Goal: Transaction & Acquisition: Book appointment/travel/reservation

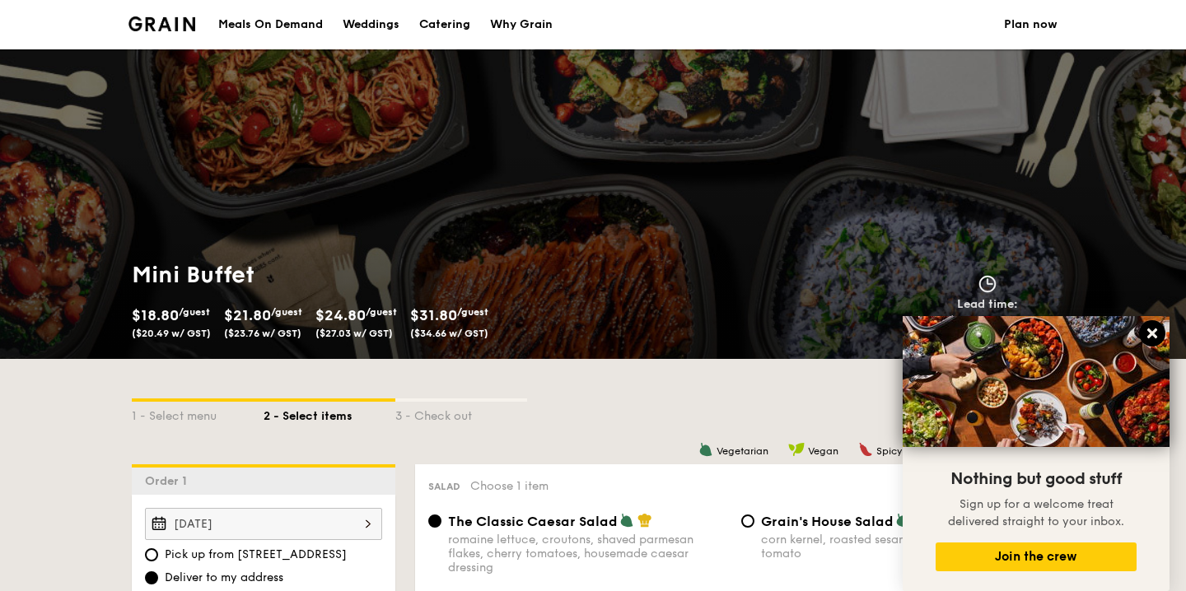
click at [1147, 333] on icon at bounding box center [1152, 333] width 15 height 15
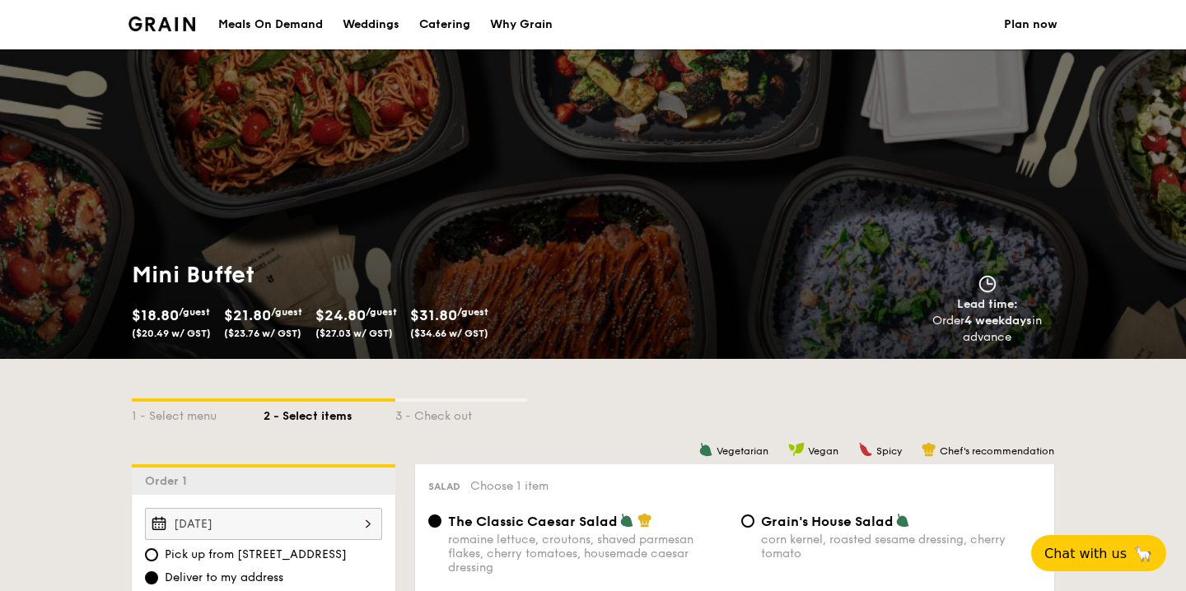
click at [415, 17] on link "Catering" at bounding box center [444, 24] width 71 height 49
select select
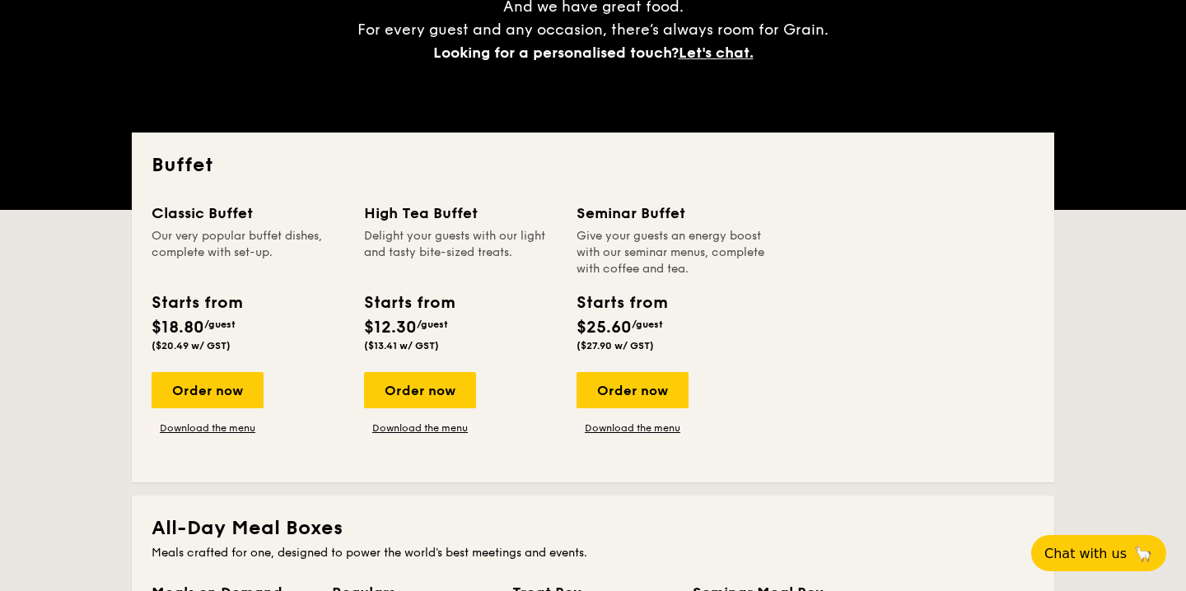
scroll to position [269, 0]
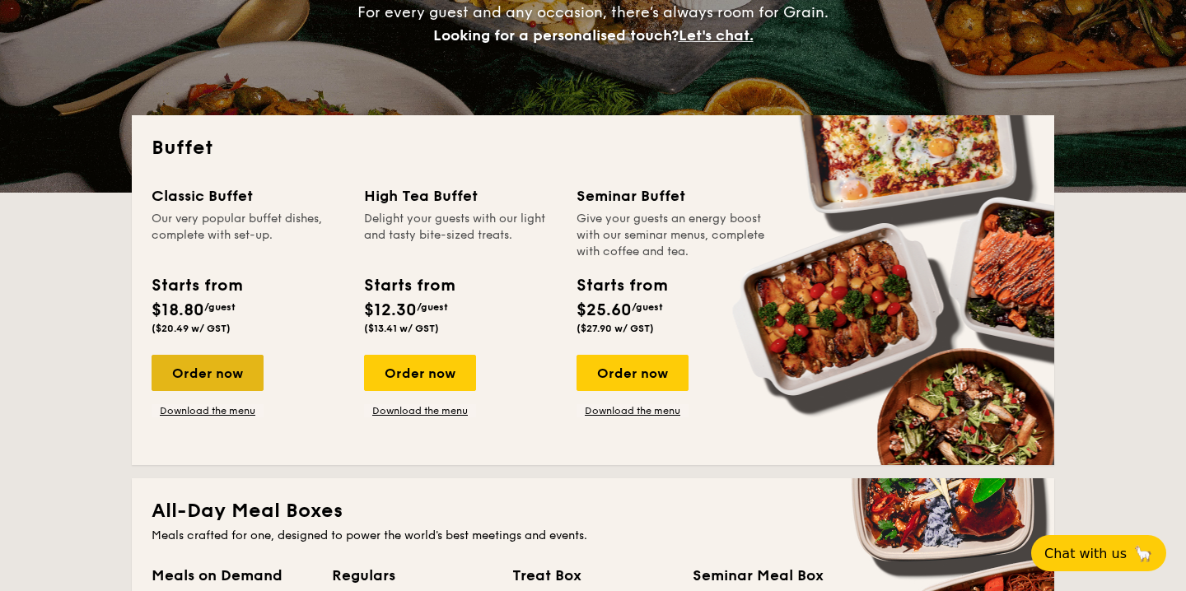
click at [239, 376] on div "Order now" at bounding box center [208, 373] width 112 height 36
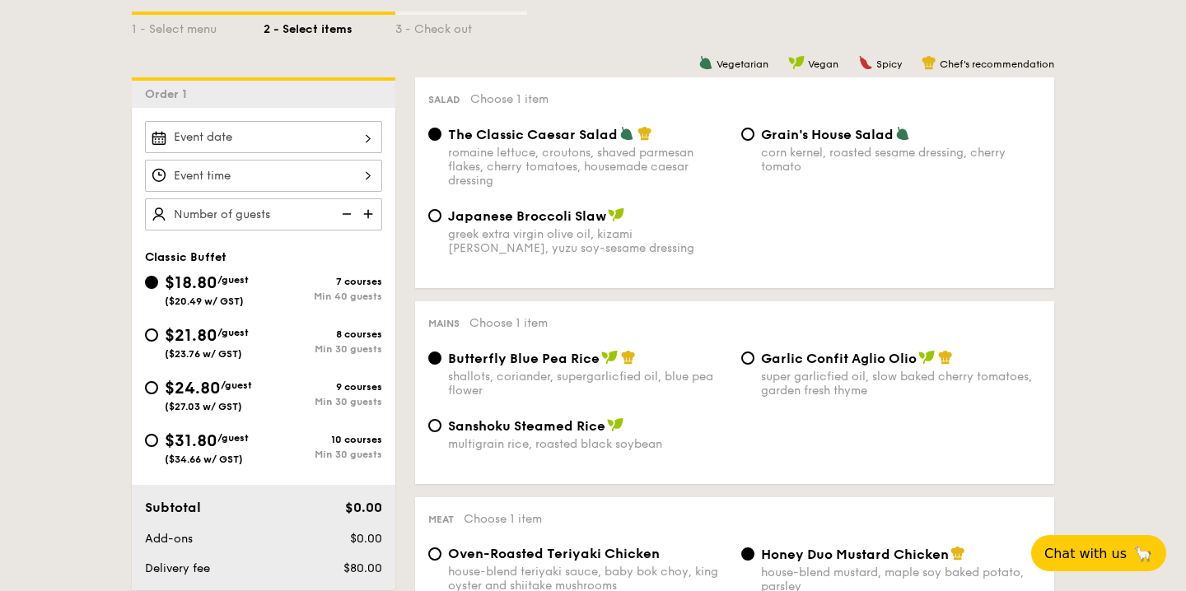
scroll to position [438, 0]
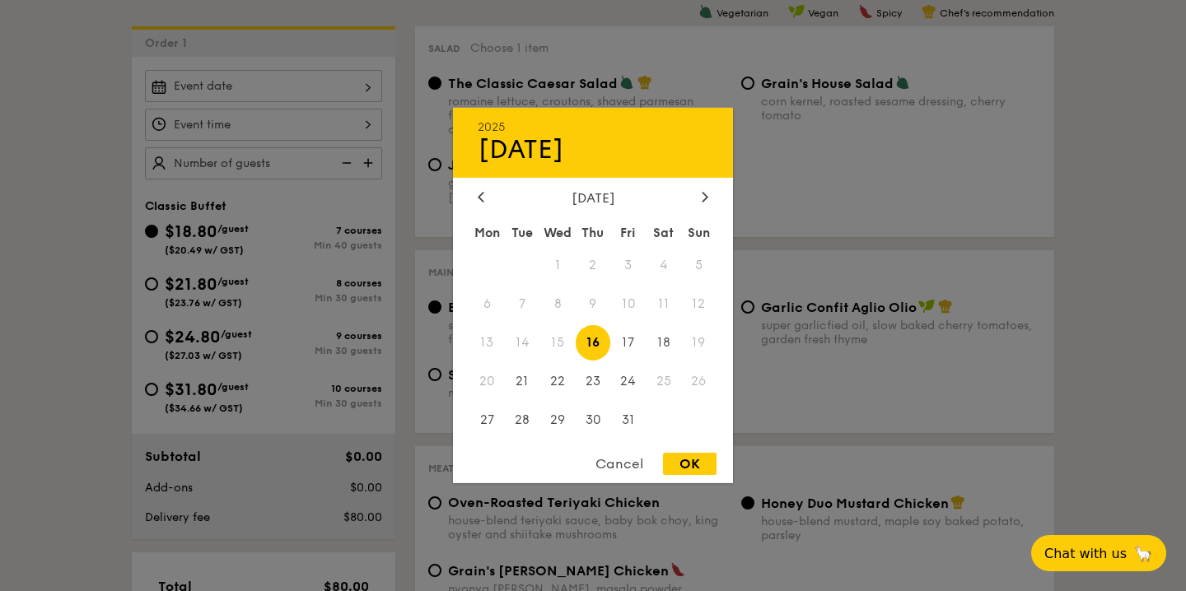
click at [367, 91] on div "2025 Oct [DATE] Tue Wed Thu Fri Sat Sun 1 2 3 4 5 6 7 8 9 10 11 12 13 14 15 16 …" at bounding box center [263, 86] width 237 height 32
click at [528, 381] on span "21" at bounding box center [522, 380] width 35 height 35
click at [681, 460] on div "OK" at bounding box center [690, 464] width 54 height 22
type input "[DATE]"
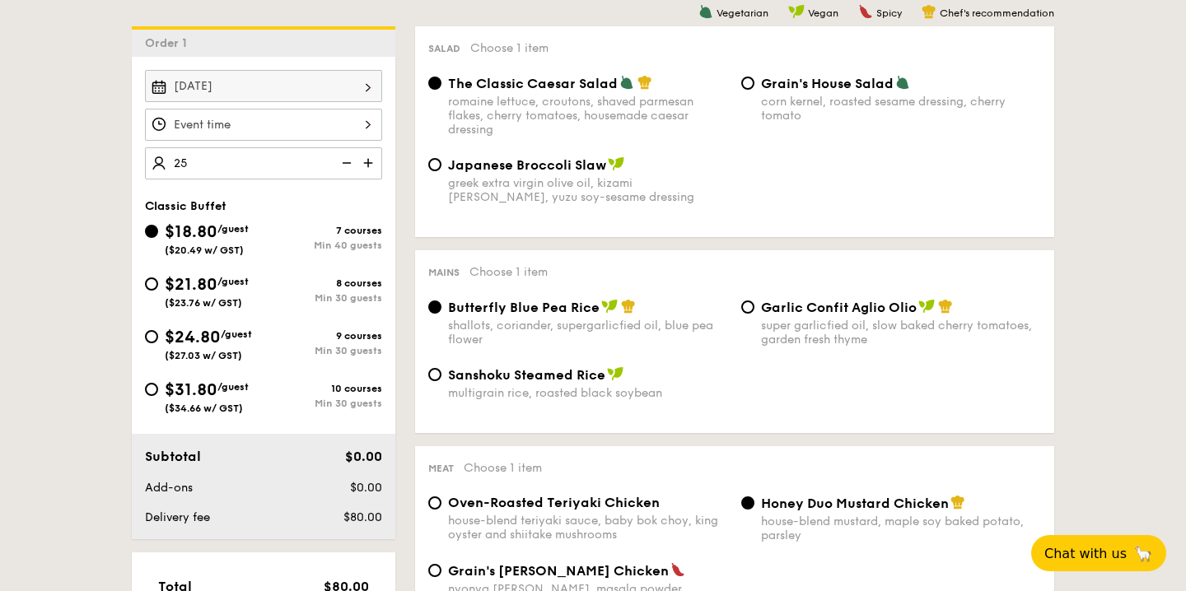
type input "40 guests"
click at [155, 287] on input "$21.80 /guest ($23.76 w/ GST) 8 courses Min 30 guests" at bounding box center [151, 284] width 13 height 13
radio input "true"
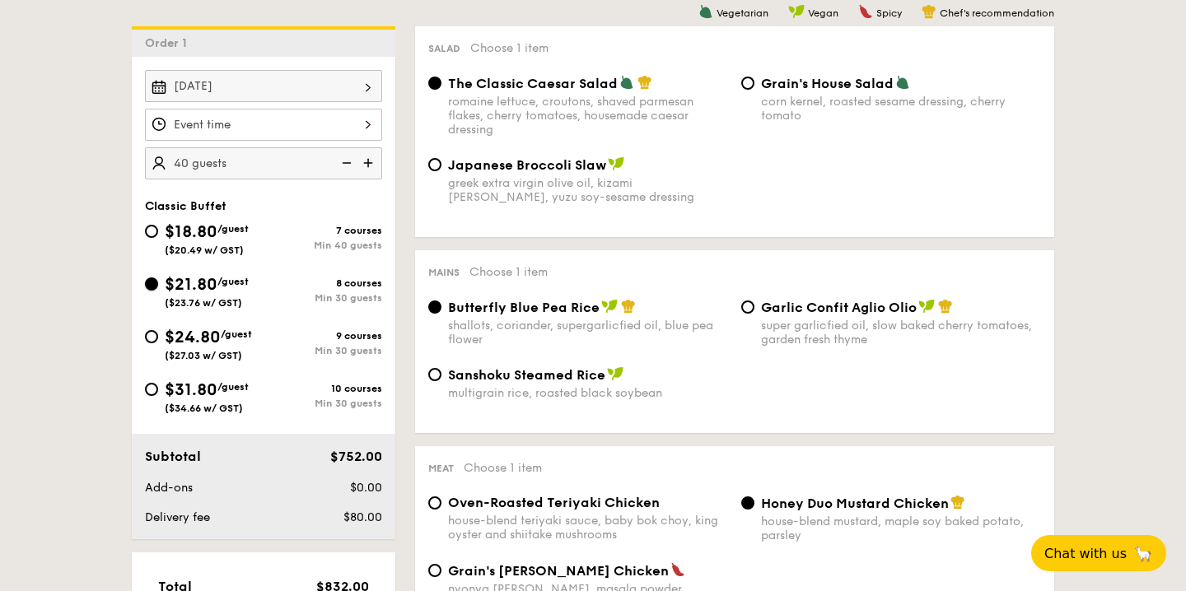
radio input "true"
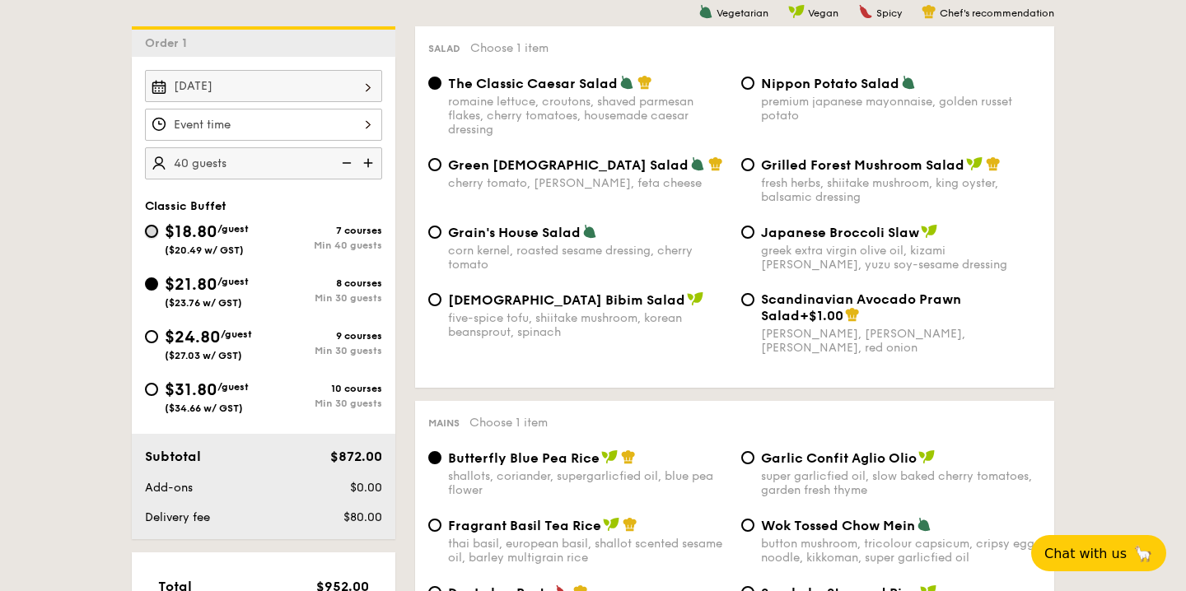
click at [149, 229] on input "$18.80 /guest ($20.49 w/ GST) 7 courses Min 40 guests" at bounding box center [151, 231] width 13 height 13
radio input "true"
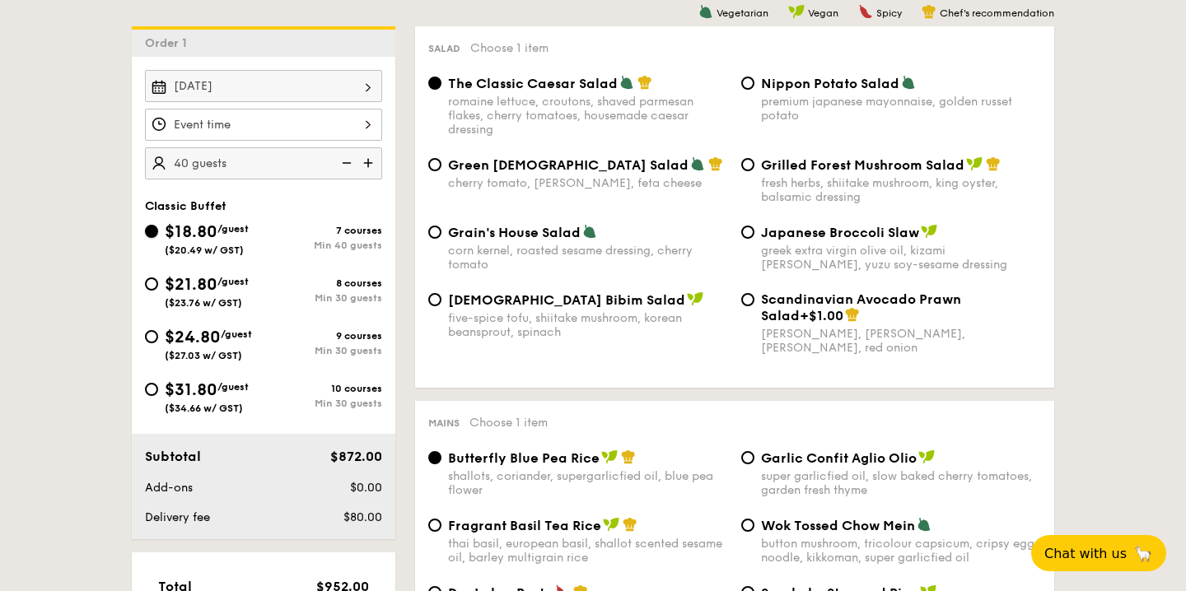
radio input "true"
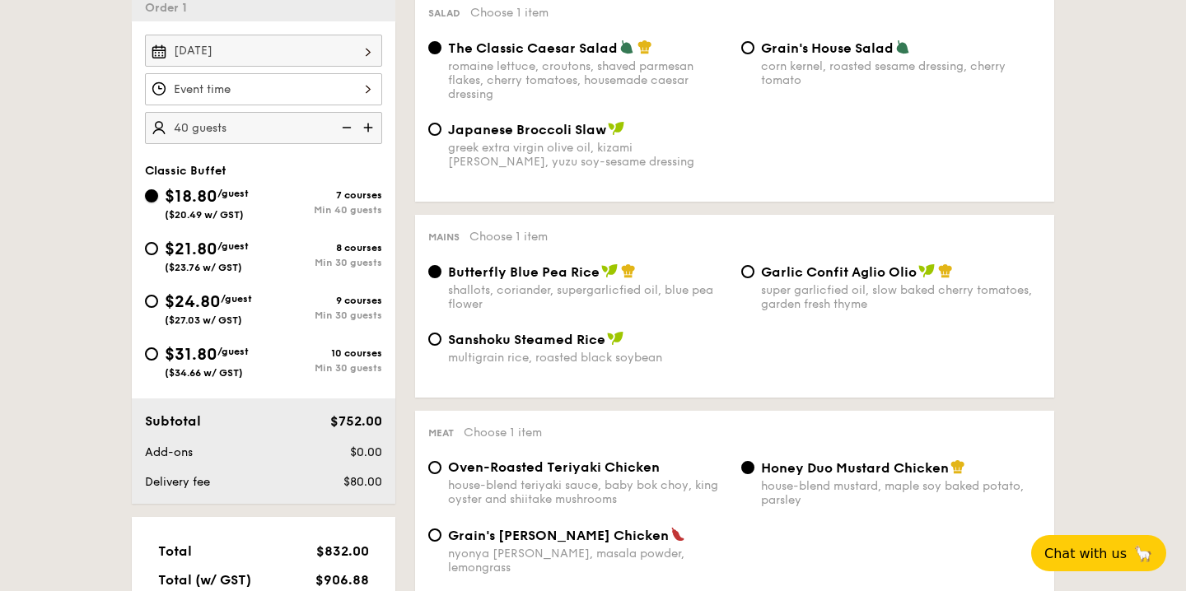
scroll to position [502, 0]
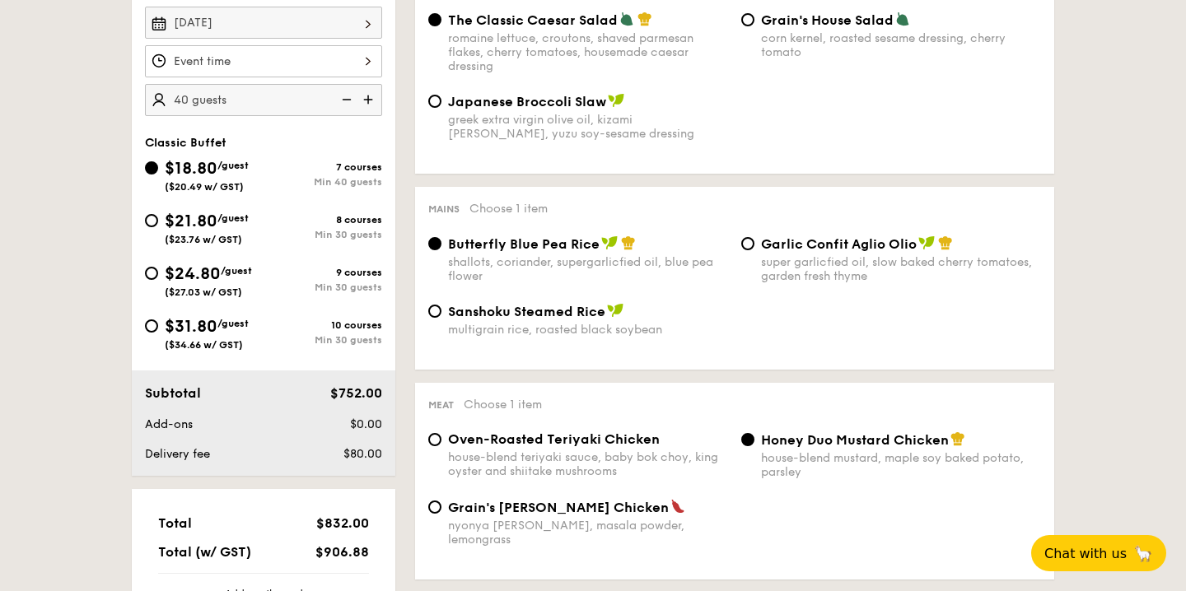
click at [347, 108] on img at bounding box center [345, 99] width 25 height 31
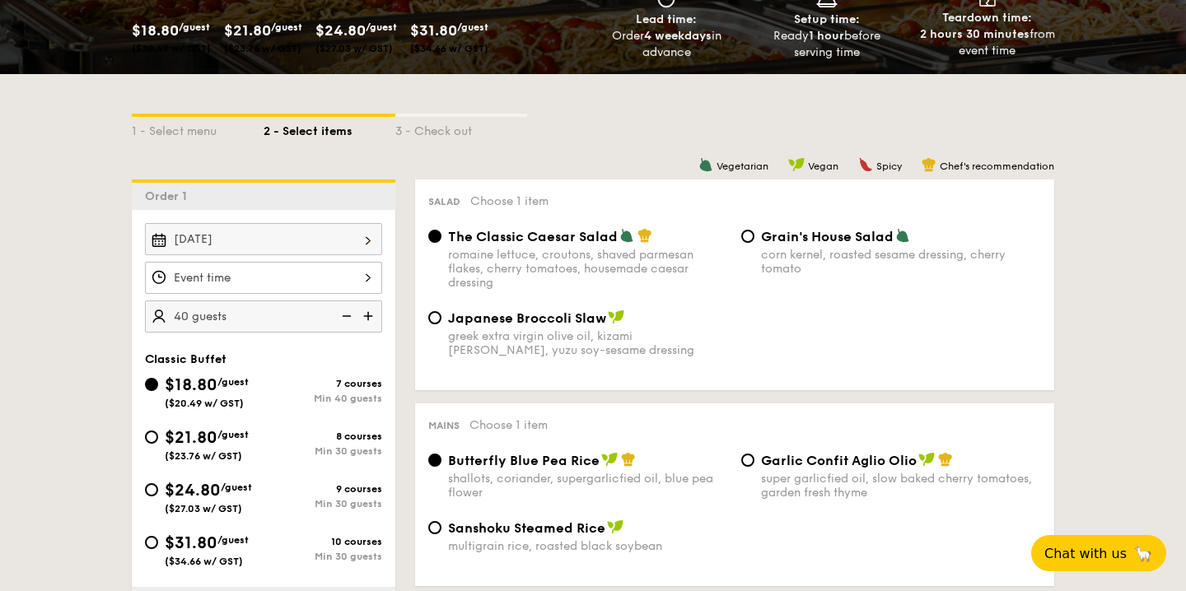
scroll to position [0, 0]
